Goal: Task Accomplishment & Management: Complete application form

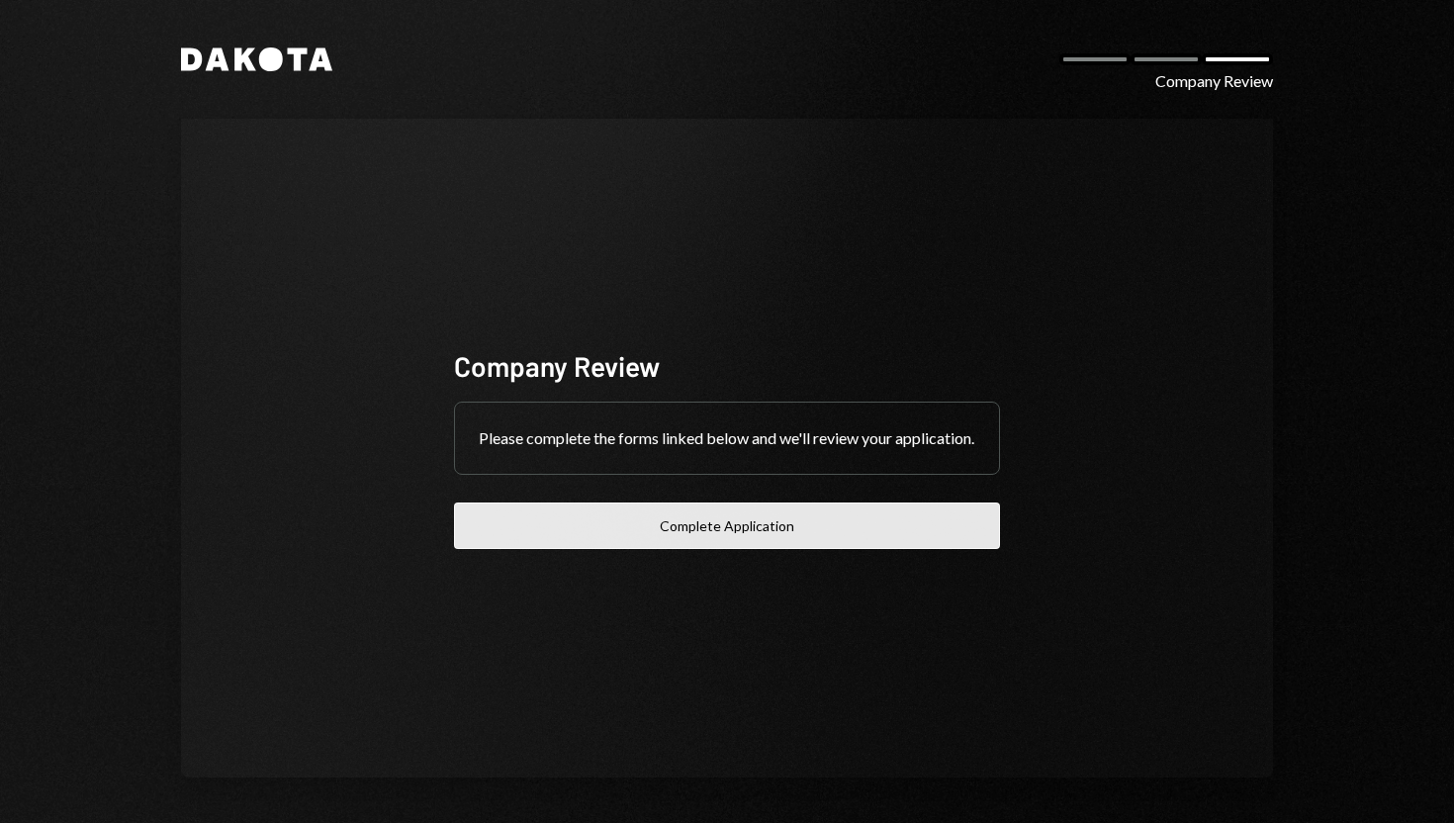
click at [593, 523] on button "Complete Application" at bounding box center [727, 525] width 546 height 46
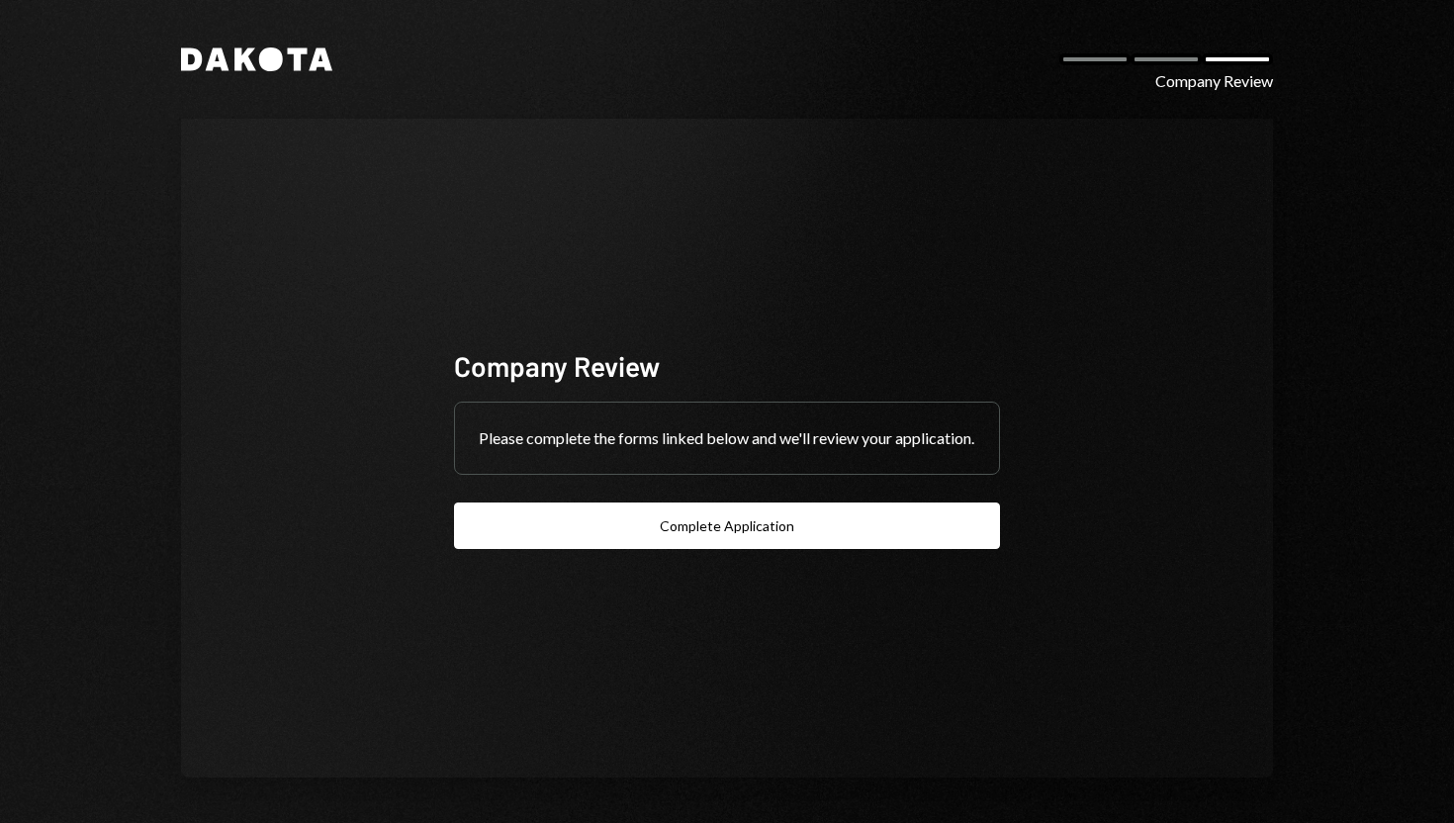
click at [606, 277] on div "Company Review Please complete the forms linked below and we'll review your app…" at bounding box center [726, 448] width 593 height 360
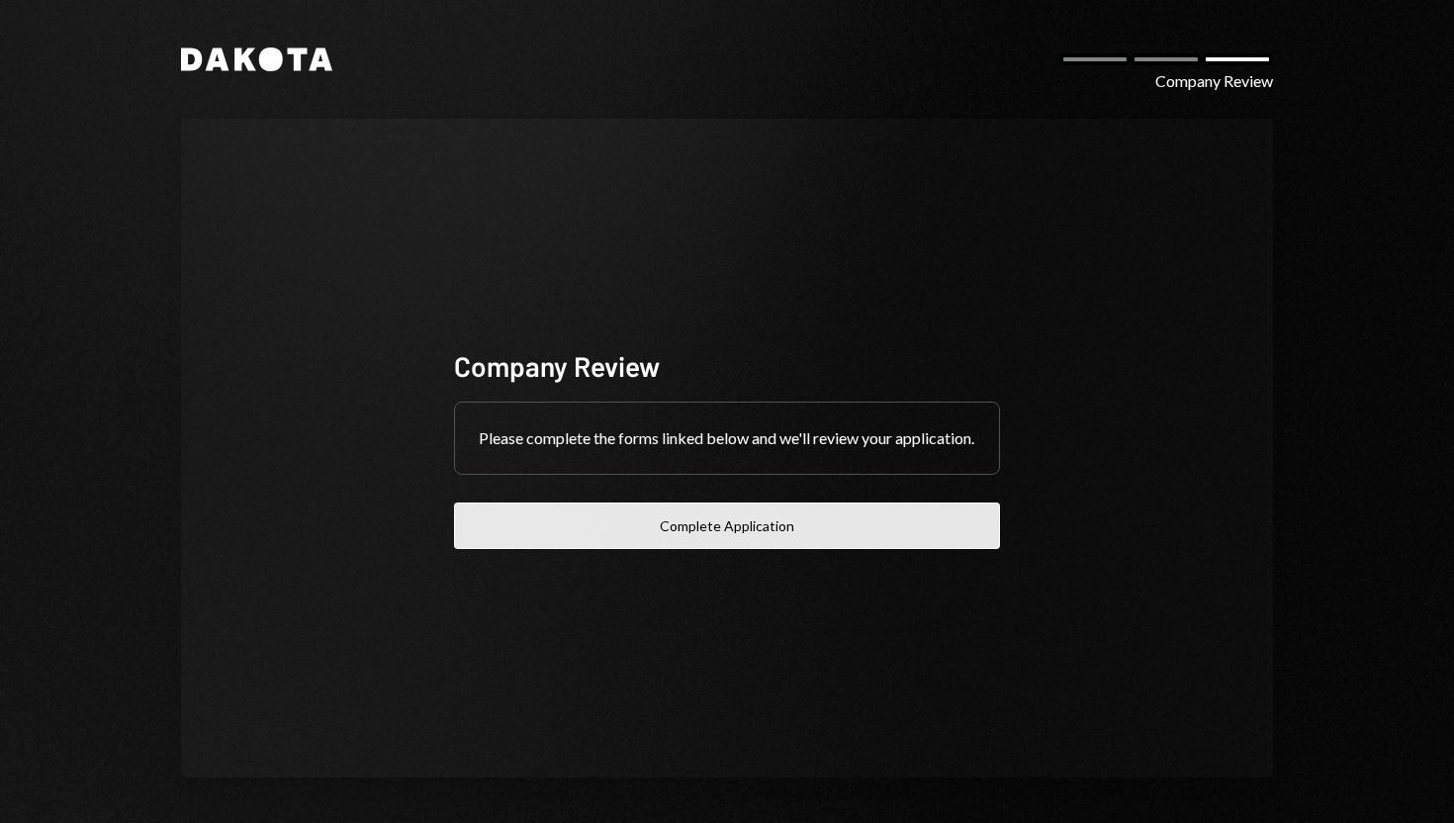
click at [515, 528] on button "Complete Application" at bounding box center [727, 525] width 546 height 46
click at [615, 534] on button "Complete Application" at bounding box center [727, 525] width 546 height 46
click at [664, 540] on button "Complete Application" at bounding box center [727, 525] width 546 height 46
click at [538, 523] on button "Complete Application" at bounding box center [727, 525] width 546 height 46
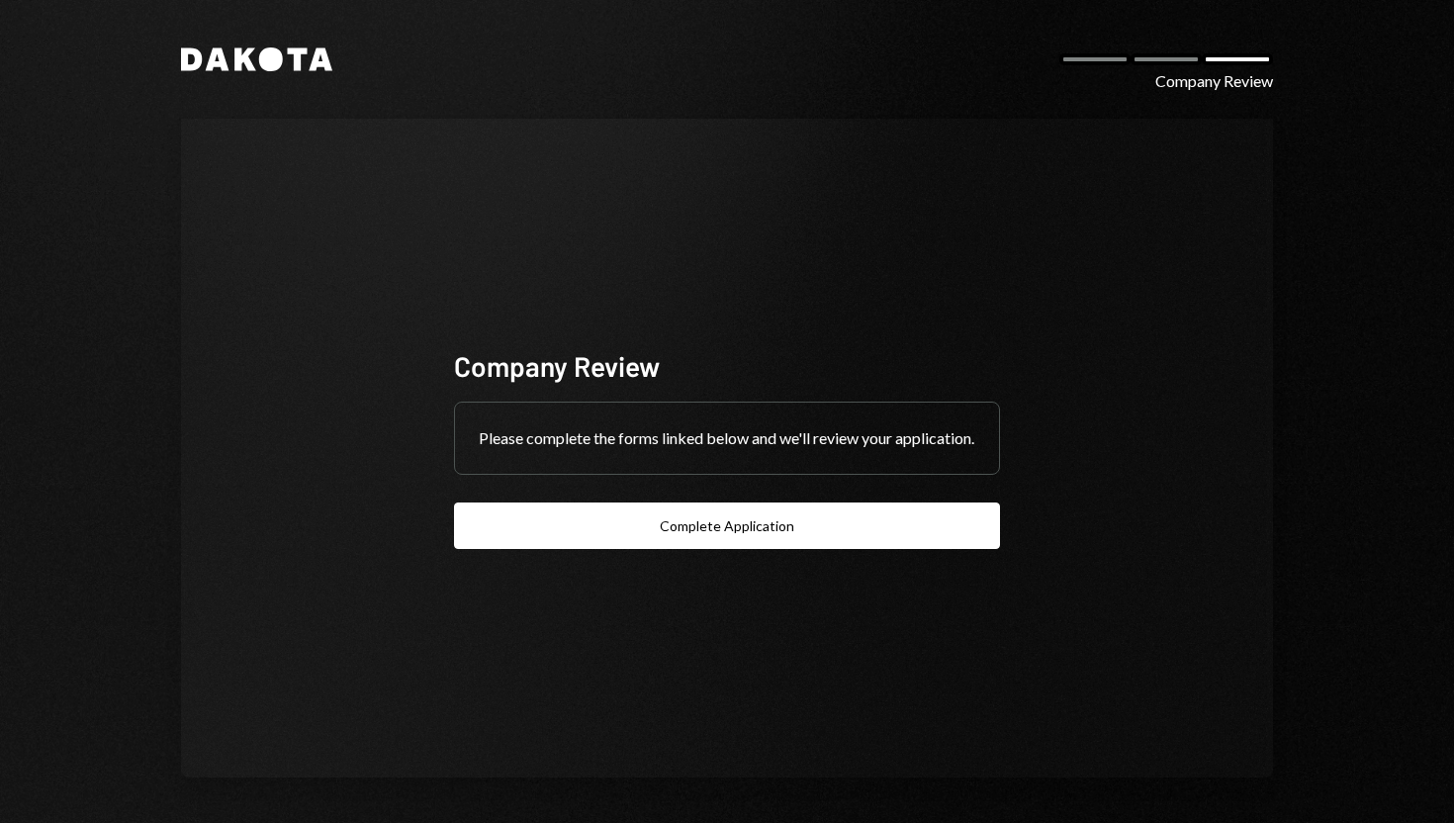
click at [272, 62] on icon at bounding box center [271, 59] width 24 height 24
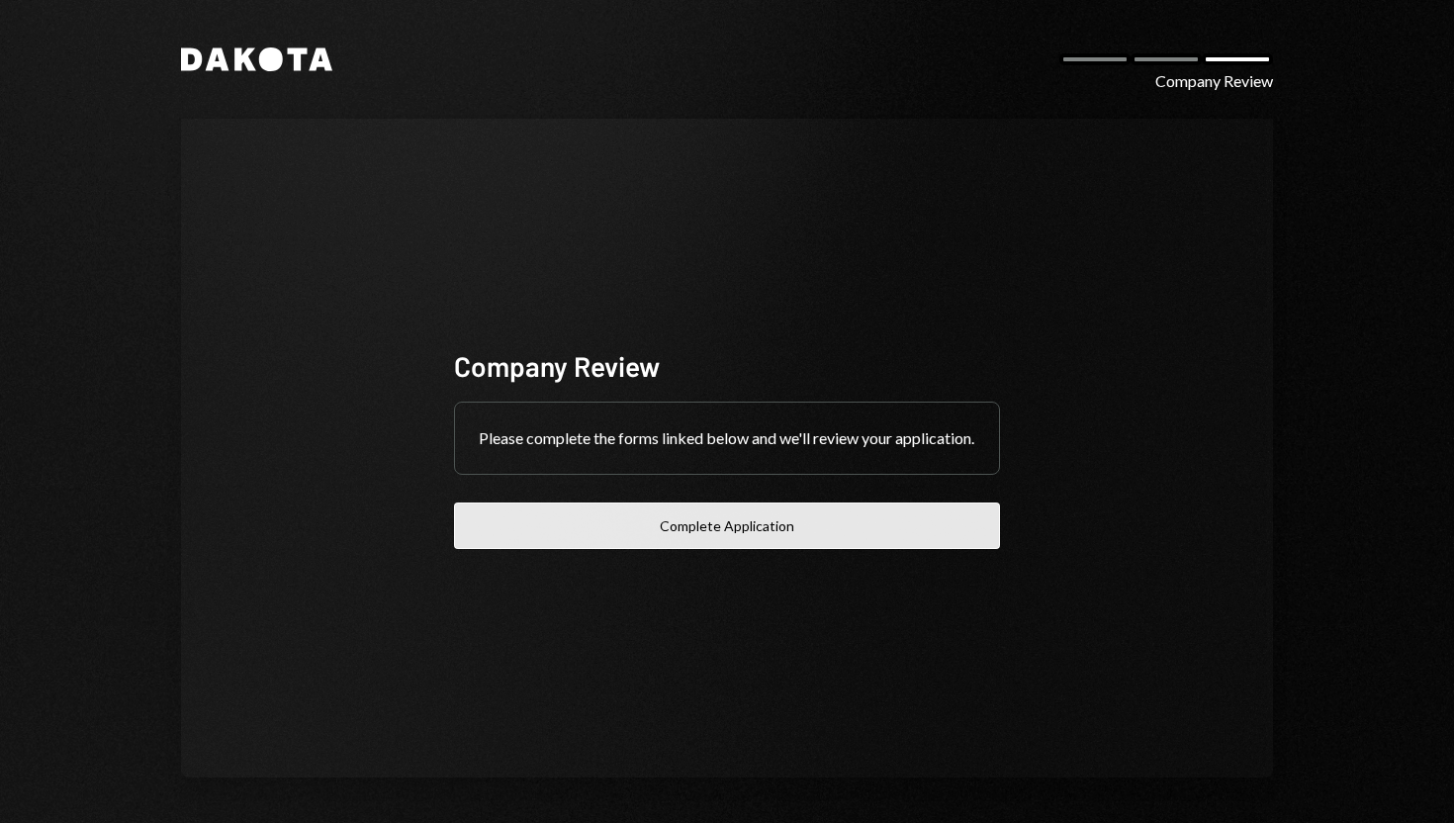
click at [689, 549] on button "Complete Application" at bounding box center [727, 525] width 546 height 46
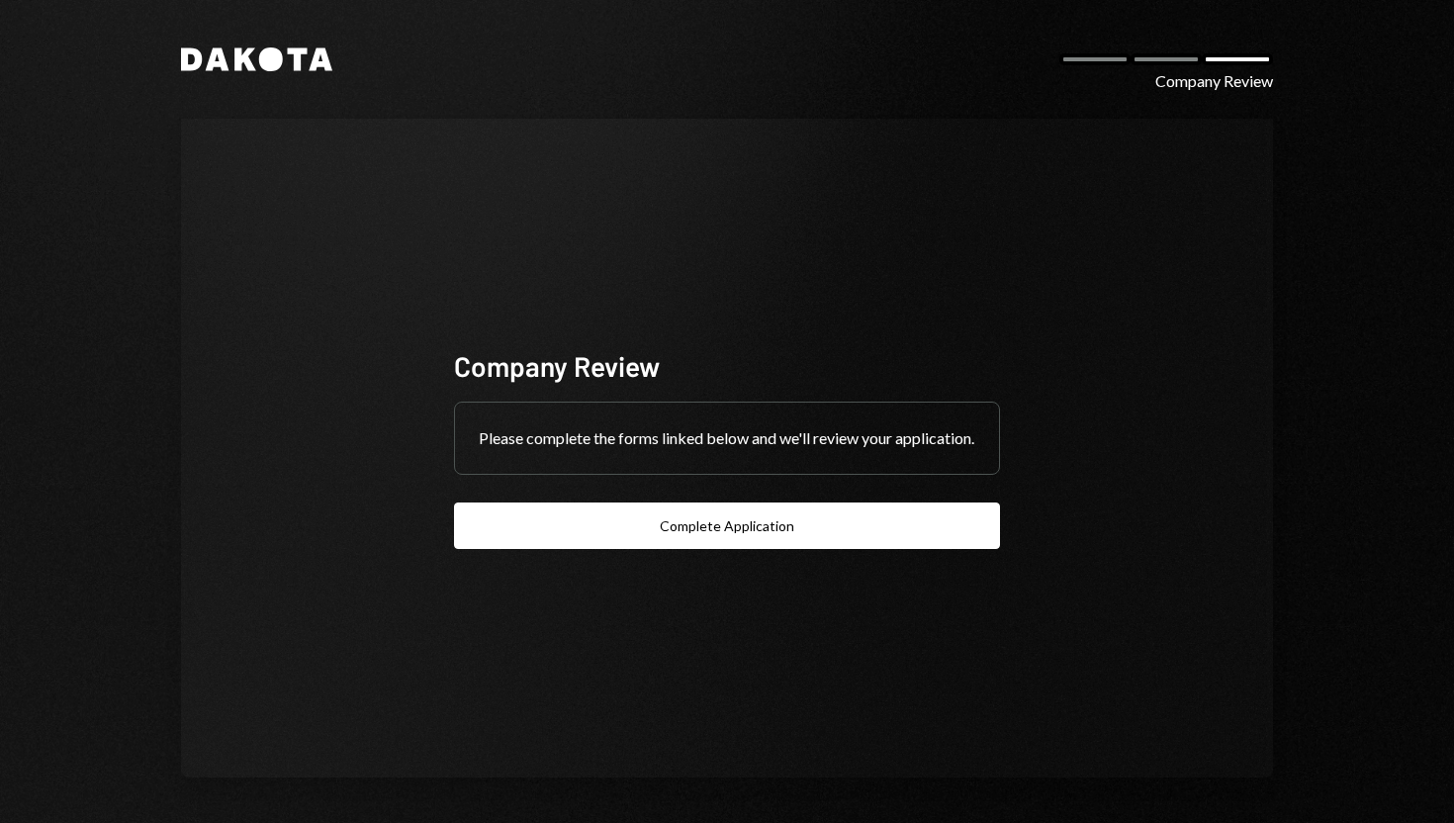
click at [1172, 61] on div at bounding box center [1165, 59] width 71 height 12
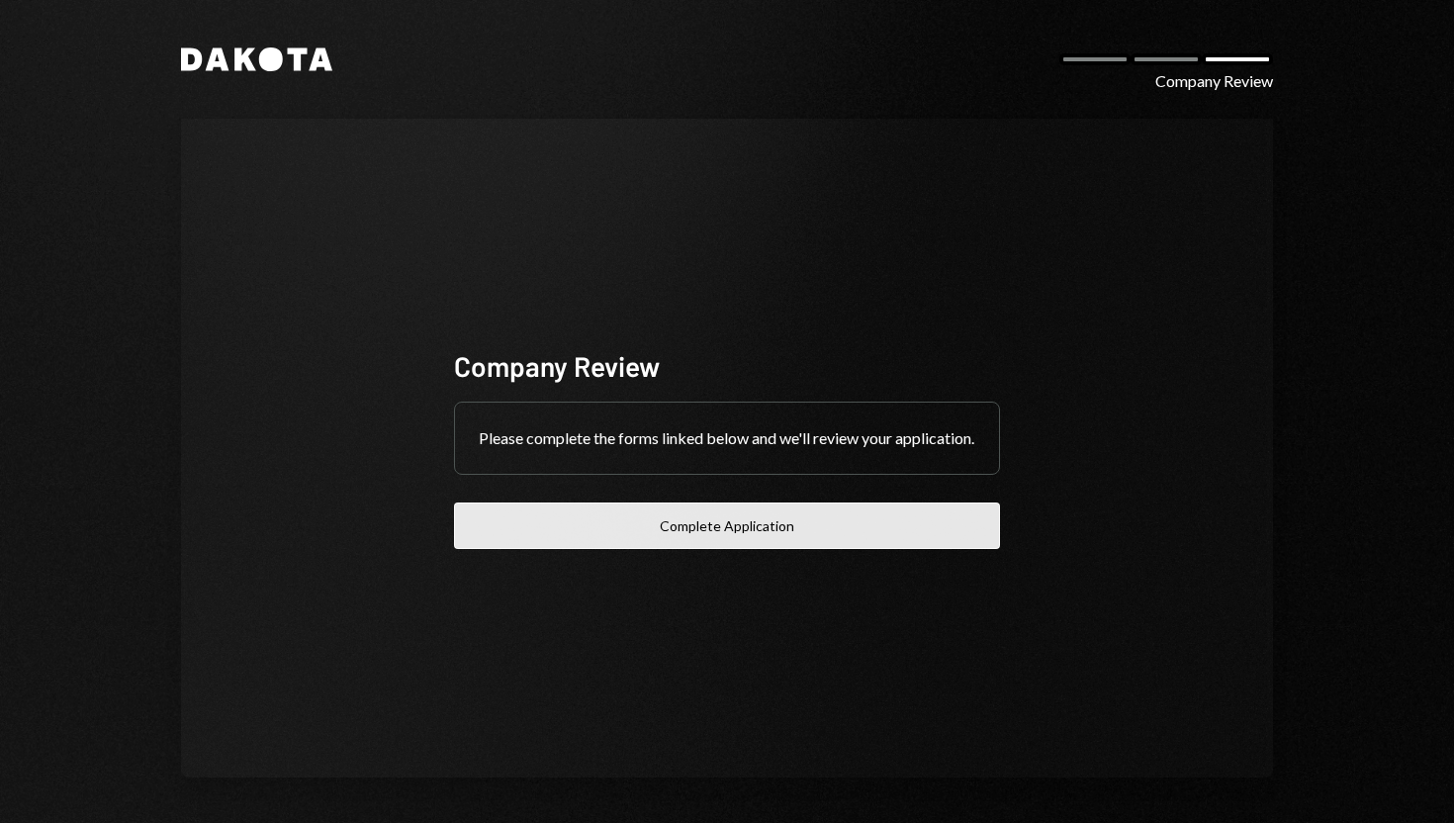
click at [740, 543] on button "Complete Application" at bounding box center [727, 525] width 546 height 46
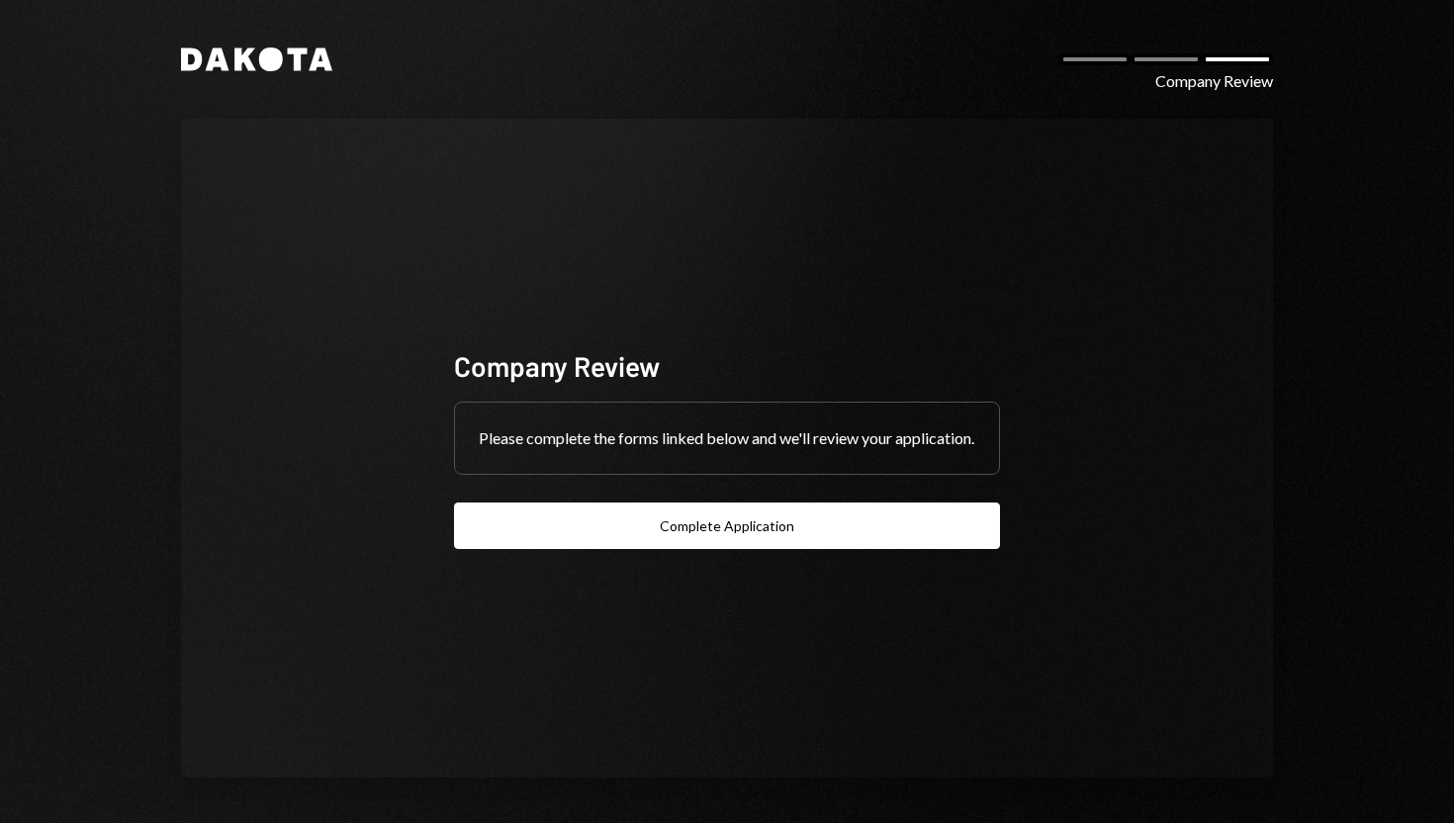
click at [246, 53] on icon "Dakota" at bounding box center [256, 59] width 151 height 24
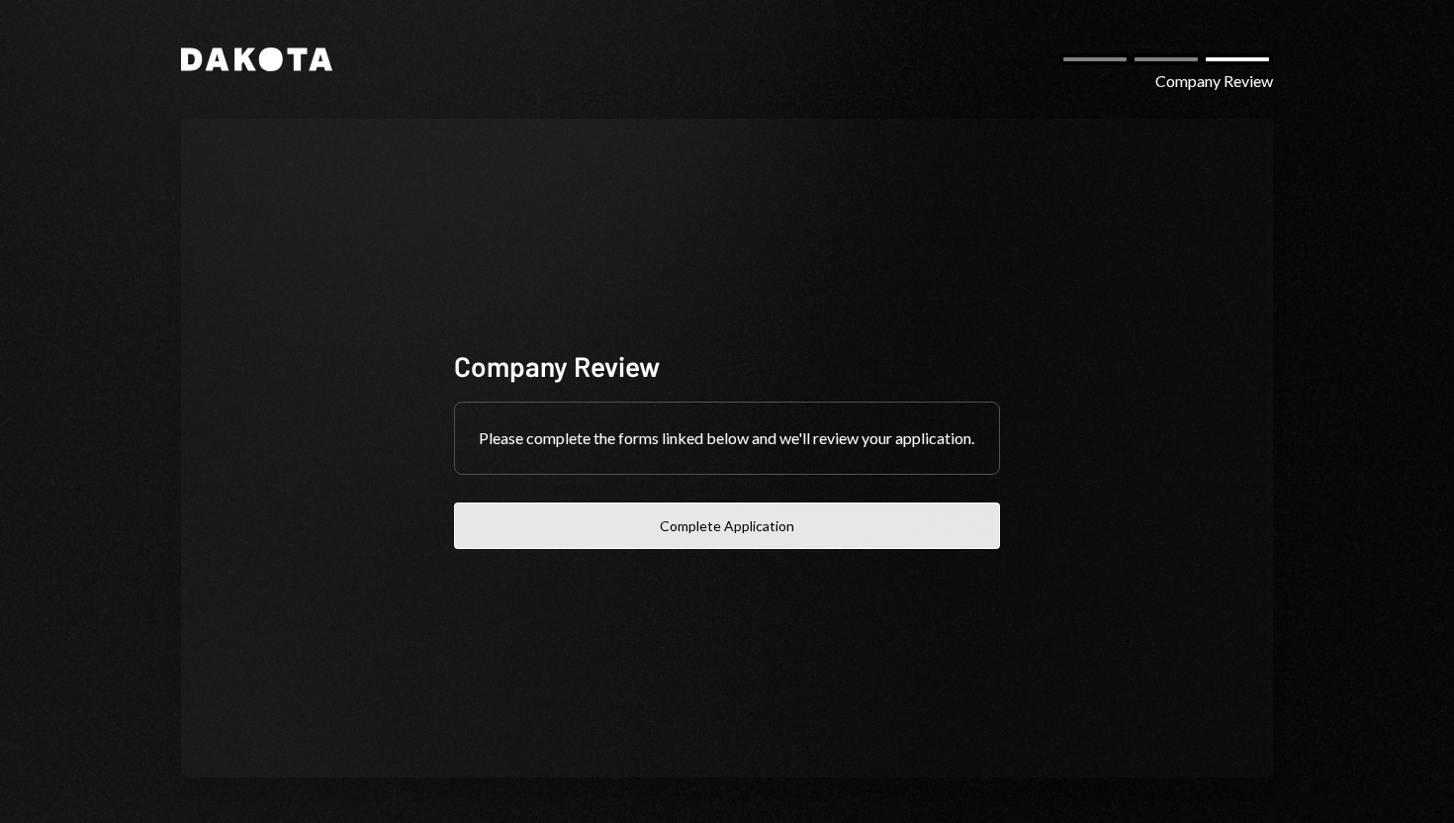
click at [522, 538] on button "Complete Application" at bounding box center [727, 525] width 546 height 46
click at [734, 530] on button "Complete Application" at bounding box center [727, 525] width 546 height 46
